Goal: Book appointment/travel/reservation

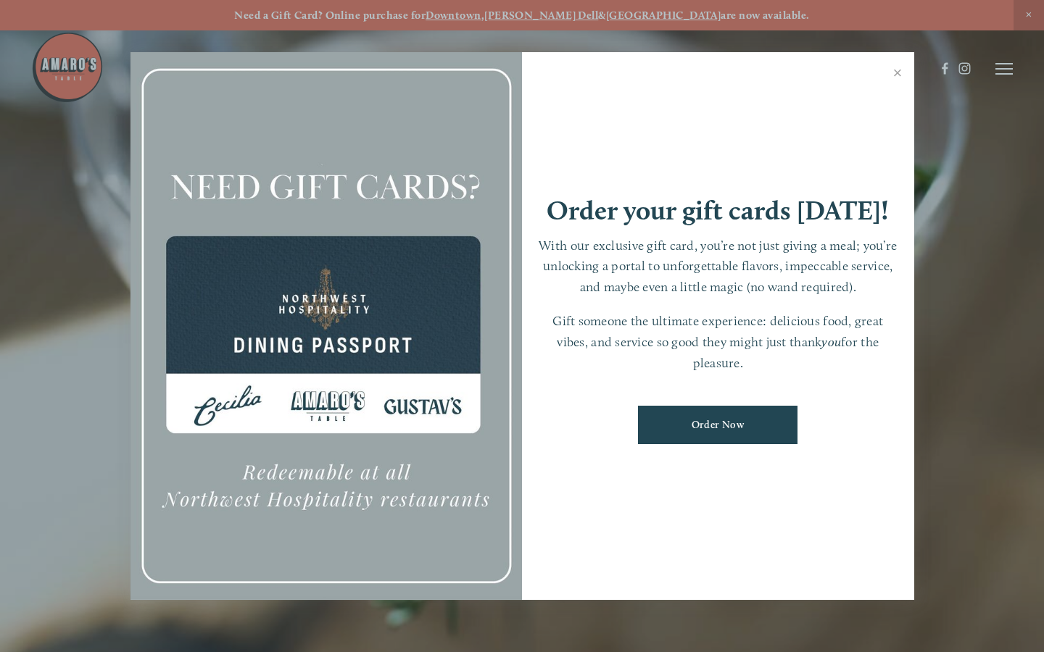
click at [897, 74] on link "Close" at bounding box center [898, 74] width 28 height 41
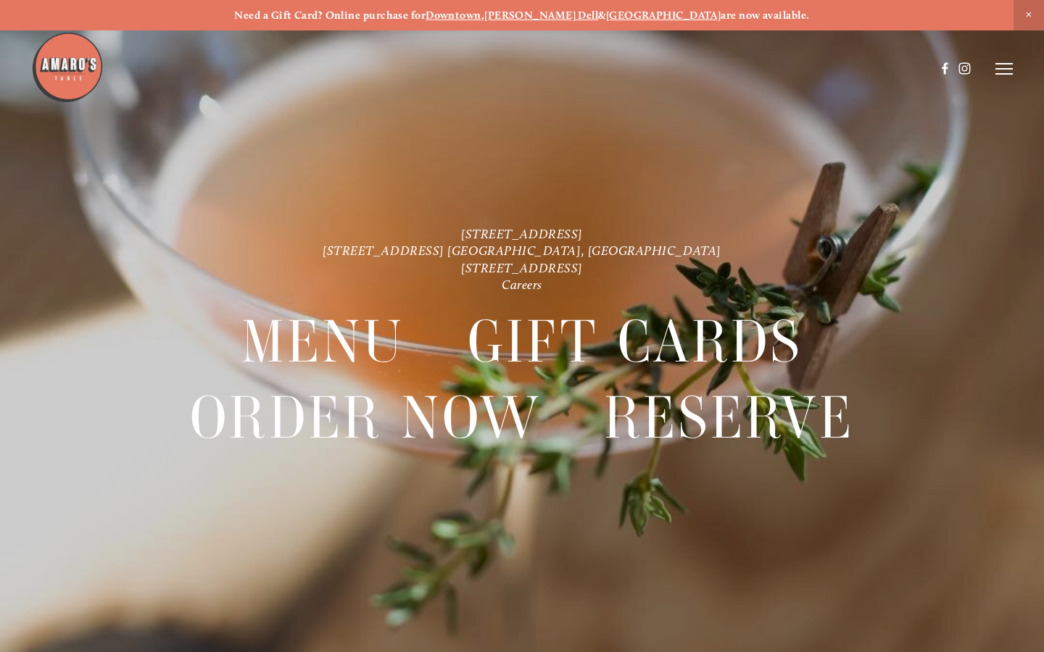
click at [323, 341] on span "Menu" at bounding box center [322, 341] width 163 height 75
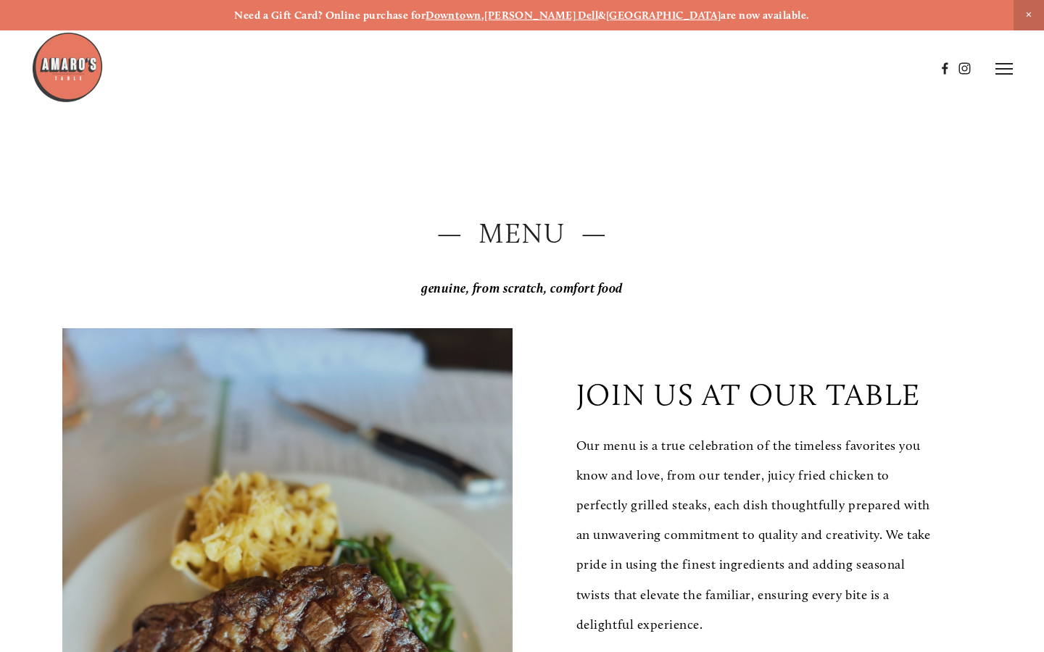
click at [1003, 69] on line at bounding box center [1003, 69] width 17 height 0
click at [838, 68] on span "Visit" at bounding box center [838, 68] width 21 height 12
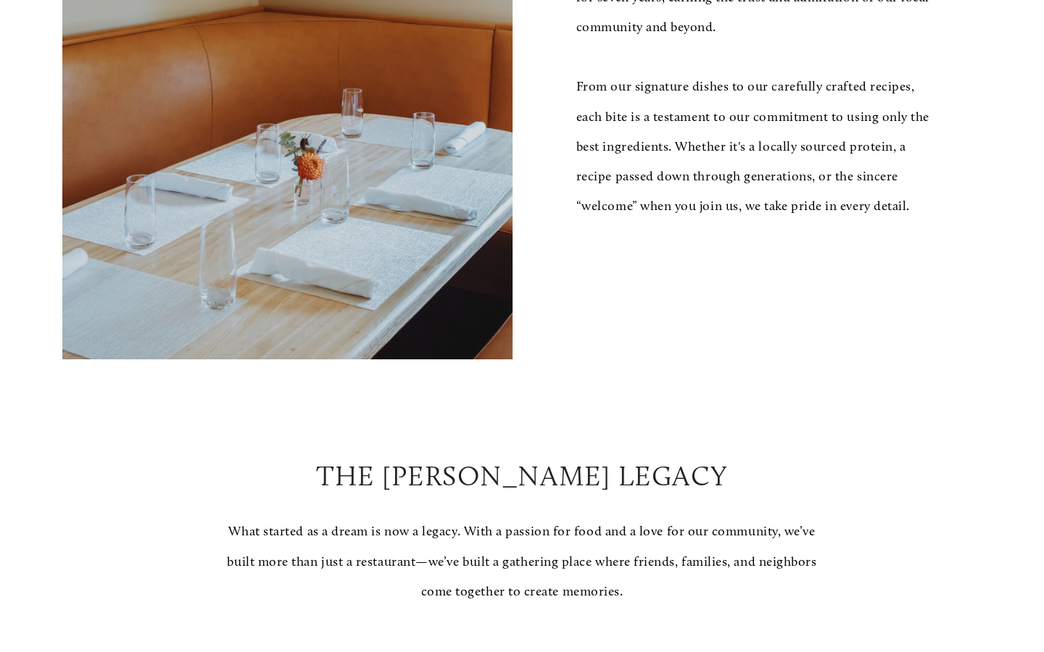
scroll to position [1450, 0]
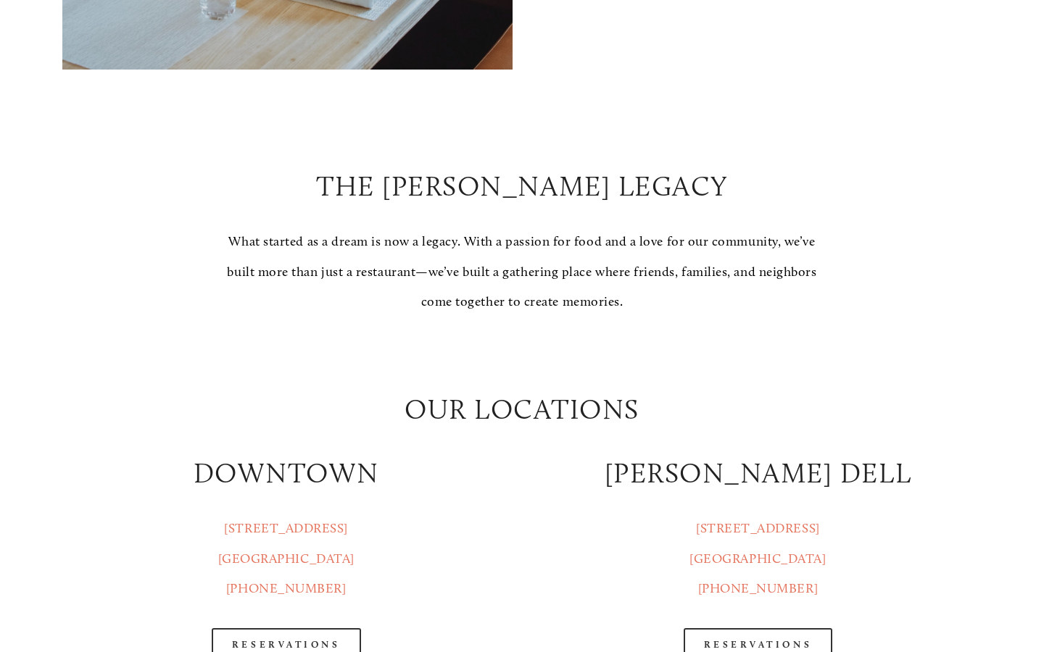
click at [286, 636] on link "Reservations" at bounding box center [286, 644] width 149 height 33
